Goal: Task Accomplishment & Management: Complete application form

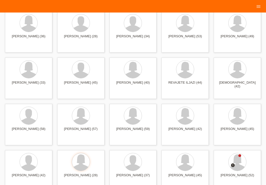
scroll to position [313, 0]
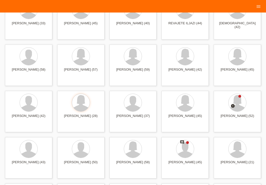
drag, startPoint x: 267, startPoint y: 157, endPoint x: 267, endPoint y: 97, distance: 59.5
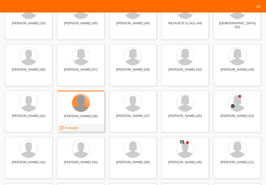
click at [83, 108] on div at bounding box center [81, 103] width 18 height 18
click at [72, 127] on span "Anzeigen" at bounding box center [71, 128] width 14 height 4
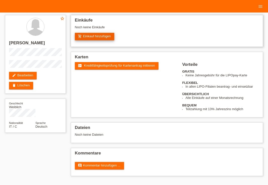
click at [101, 39] on link "add_shopping_cart Einkauf hinzufügen" at bounding box center [95, 37] width 40 height 8
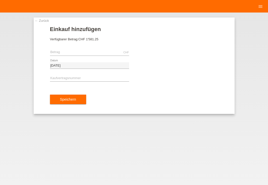
click at [151, 104] on div "Speichern" at bounding box center [134, 99] width 168 height 29
click at [105, 53] on input "text" at bounding box center [89, 52] width 79 height 6
type input "868.50"
click at [90, 79] on input "text" at bounding box center [89, 79] width 79 height 6
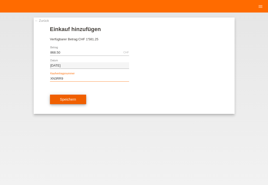
type input "XN3RR9"
click at [72, 99] on button "Speichern" at bounding box center [68, 100] width 36 height 10
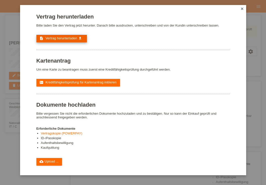
click at [60, 39] on span "Vertrag herunterladen" at bounding box center [61, 38] width 32 height 4
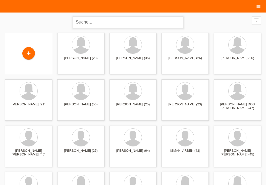
click at [157, 23] on input "text" at bounding box center [128, 22] width 110 height 12
type input "khalaf"
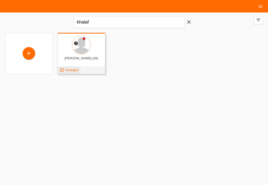
click at [73, 73] on div "launch Anzeigen" at bounding box center [69, 70] width 23 height 8
click at [74, 72] on span "Anzeigen" at bounding box center [72, 70] width 14 height 4
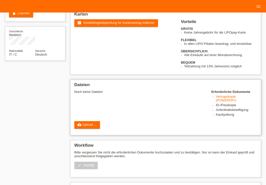
drag, startPoint x: 267, startPoint y: 144, endPoint x: 112, endPoint y: 101, distance: 161.6
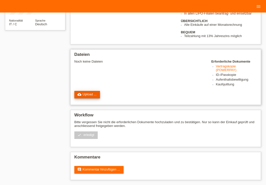
click at [81, 93] on link "cloud_upload Upload ..." at bounding box center [87, 95] width 26 height 8
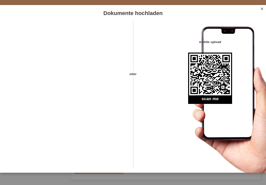
click at [261, 10] on icon "close" at bounding box center [262, 9] width 4 height 4
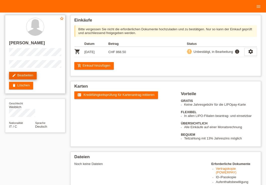
click at [25, 74] on link "edit Bearbeiten" at bounding box center [23, 76] width 28 height 8
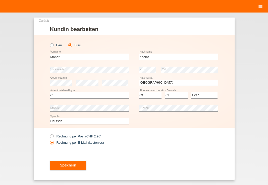
select select "IT"
select select "C"
select select "09"
select select "03"
select select "1997"
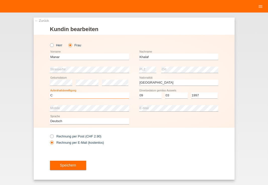
click at [80, 97] on select "Bitte auswählen... C B B - Flüchtlingsstatus Andere" at bounding box center [89, 96] width 79 height 6
click at [75, 163] on button "Speichern" at bounding box center [68, 166] width 36 height 10
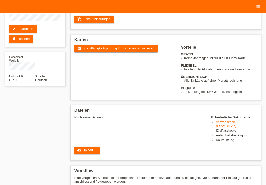
scroll to position [108, 0]
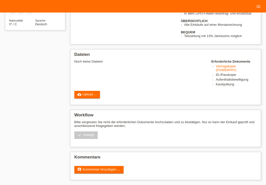
drag, startPoint x: 267, startPoint y: 54, endPoint x: 267, endPoint y: 161, distance: 106.9
click at [92, 96] on link "cloud_upload Upload ..." at bounding box center [87, 95] width 26 height 8
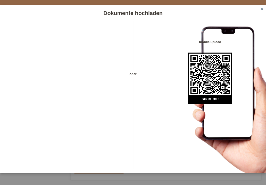
click at [262, 8] on icon "close" at bounding box center [262, 9] width 4 height 4
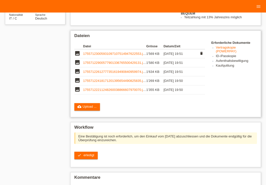
scroll to position [108, 0]
click at [109, 58] on td "17557123005931097107514947622553.jpg" at bounding box center [114, 53] width 63 height 9
click at [110, 56] on link "17557123005931097107514947622553.jpg" at bounding box center [114, 54] width 63 height 4
click at [109, 92] on link "17557122211248260038866607970070.jpg" at bounding box center [114, 90] width 63 height 4
click at [122, 65] on link "17557122900577901336765500429131.jpg" at bounding box center [114, 63] width 63 height 4
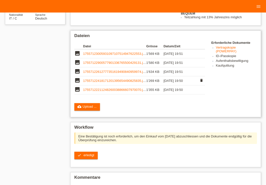
click at [114, 83] on link "17557122418171201395654490825835.jpg" at bounding box center [114, 81] width 63 height 4
click at [79, 156] on link "check erledigt" at bounding box center [85, 156] width 23 height 8
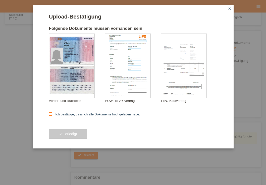
click at [50, 115] on icon at bounding box center [50, 114] width 3 height 3
click at [50, 115] on input "Ich bestätige, dass ich alle Dokumente hochgeladen habe." at bounding box center [50, 114] width 3 height 3
checkbox input "true"
click at [73, 136] on button "check erledigt" at bounding box center [68, 134] width 38 height 10
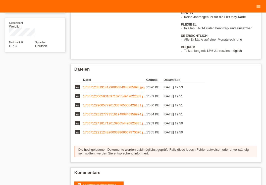
scroll to position [96, 0]
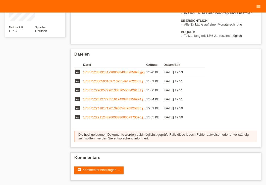
drag, startPoint x: 267, startPoint y: 43, endPoint x: 267, endPoint y: 194, distance: 150.5
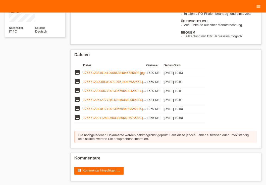
drag, startPoint x: 267, startPoint y: 168, endPoint x: 257, endPoint y: -20, distance: 188.9
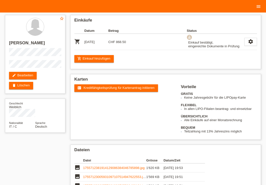
click at [262, 6] on link "menu" at bounding box center [258, 6] width 10 height 3
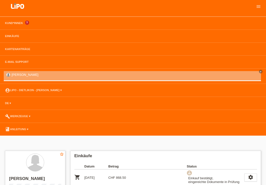
click at [38, 89] on li "account_circle LIPO - Dietlikon - [PERSON_NAME] ▾" at bounding box center [133, 90] width 266 height 13
click at [38, 89] on link "account_circle LIPO - Dietlikon - [PERSON_NAME] ▾" at bounding box center [34, 90] width 62 height 3
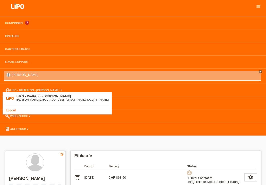
click at [11, 111] on link "Logout" at bounding box center [11, 111] width 10 height 4
